Goal: Information Seeking & Learning: Learn about a topic

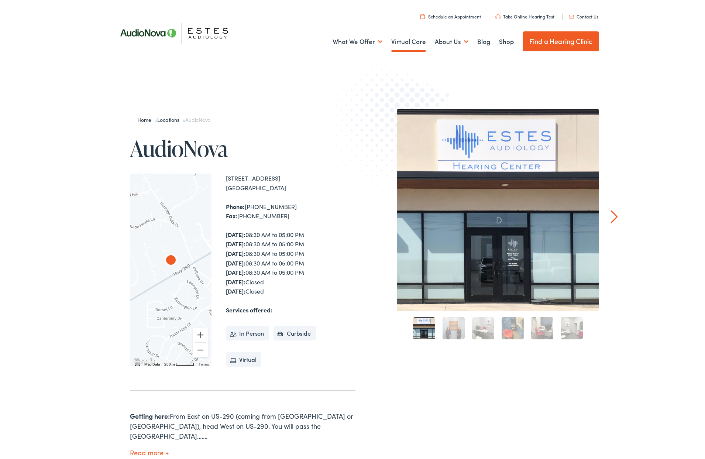
click at [401, 41] on link "Virtual Care" at bounding box center [408, 39] width 35 height 27
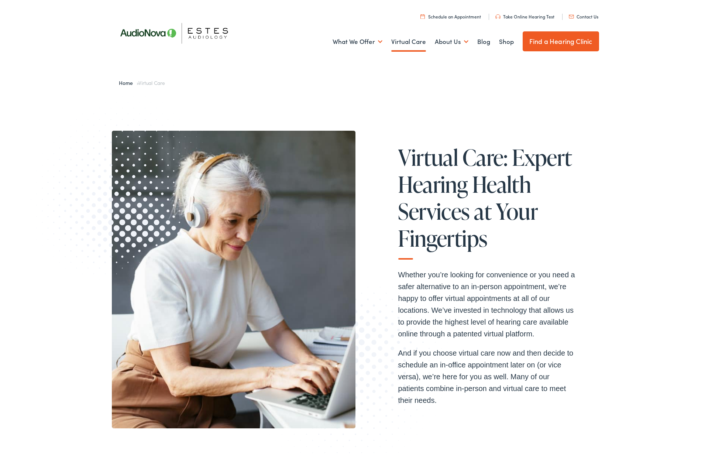
click at [454, 304] on p "Whether you’re looking for convenience or you need a safer alternative to an in…" at bounding box center [486, 302] width 177 height 71
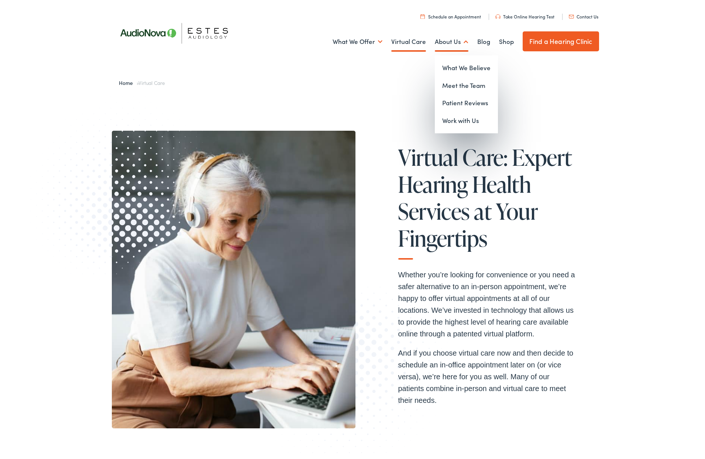
click at [435, 41] on link "About Us" at bounding box center [452, 39] width 34 height 27
click at [466, 85] on link "Meet the Team" at bounding box center [466, 84] width 63 height 18
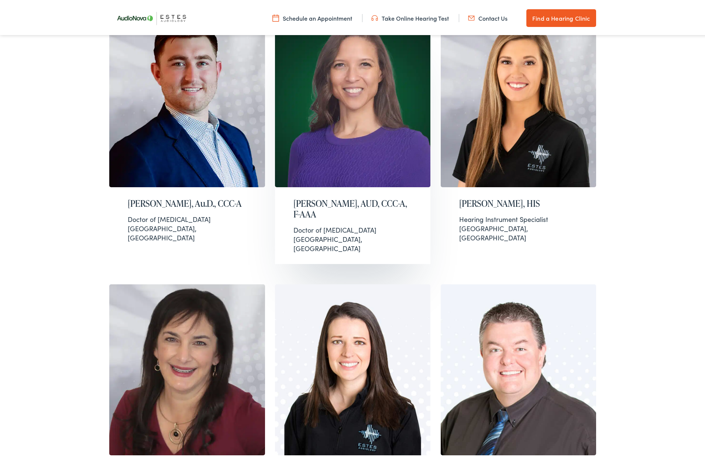
scroll to position [332, 0]
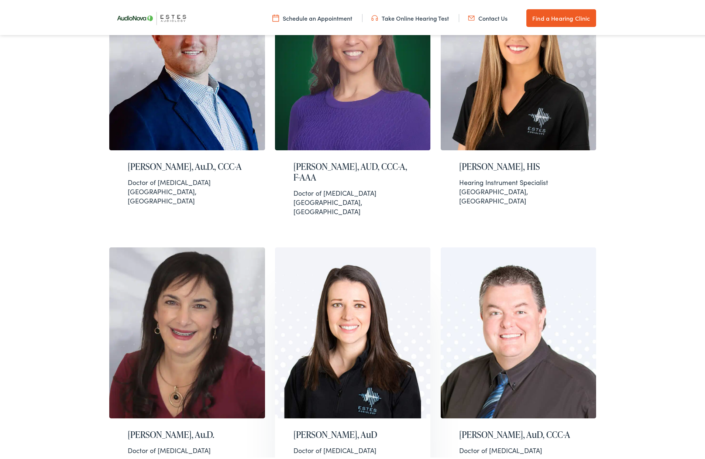
click at [358, 310] on img at bounding box center [353, 330] width 156 height 171
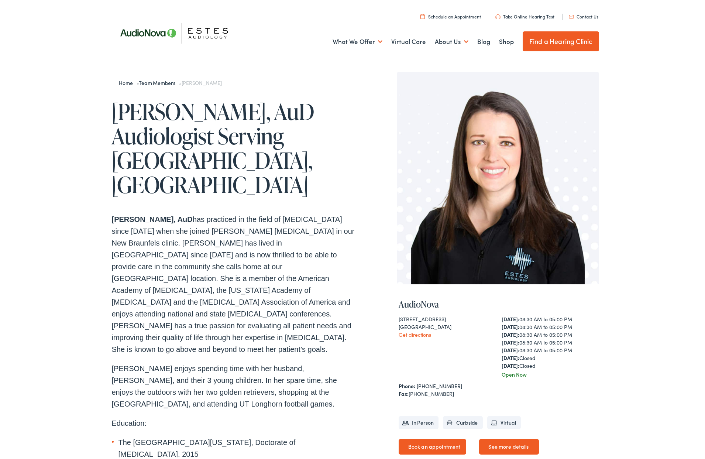
click at [191, 361] on p "[PERSON_NAME] enjoys spending time with her husband, [PERSON_NAME], and their 3…" at bounding box center [234, 384] width 244 height 47
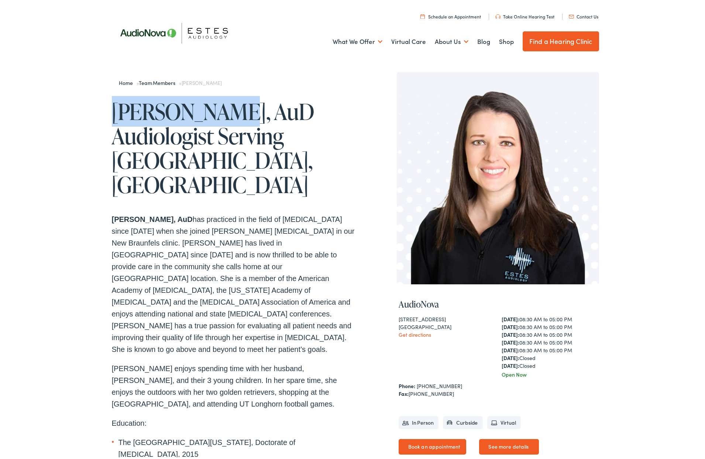
drag, startPoint x: 106, startPoint y: 109, endPoint x: 216, endPoint y: 115, distance: 110.9
click at [216, 115] on div "Home » Team Members » [PERSON_NAME] [PERSON_NAME], AuD Audiologist Serving [GEO…" at bounding box center [355, 387] width 710 height 657
copy h1 "[PERSON_NAME]"
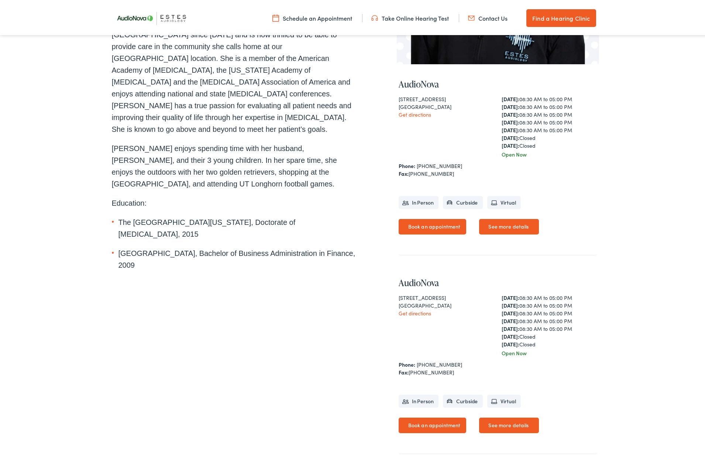
scroll to position [221, 0]
